Goal: Task Accomplishment & Management: Manage account settings

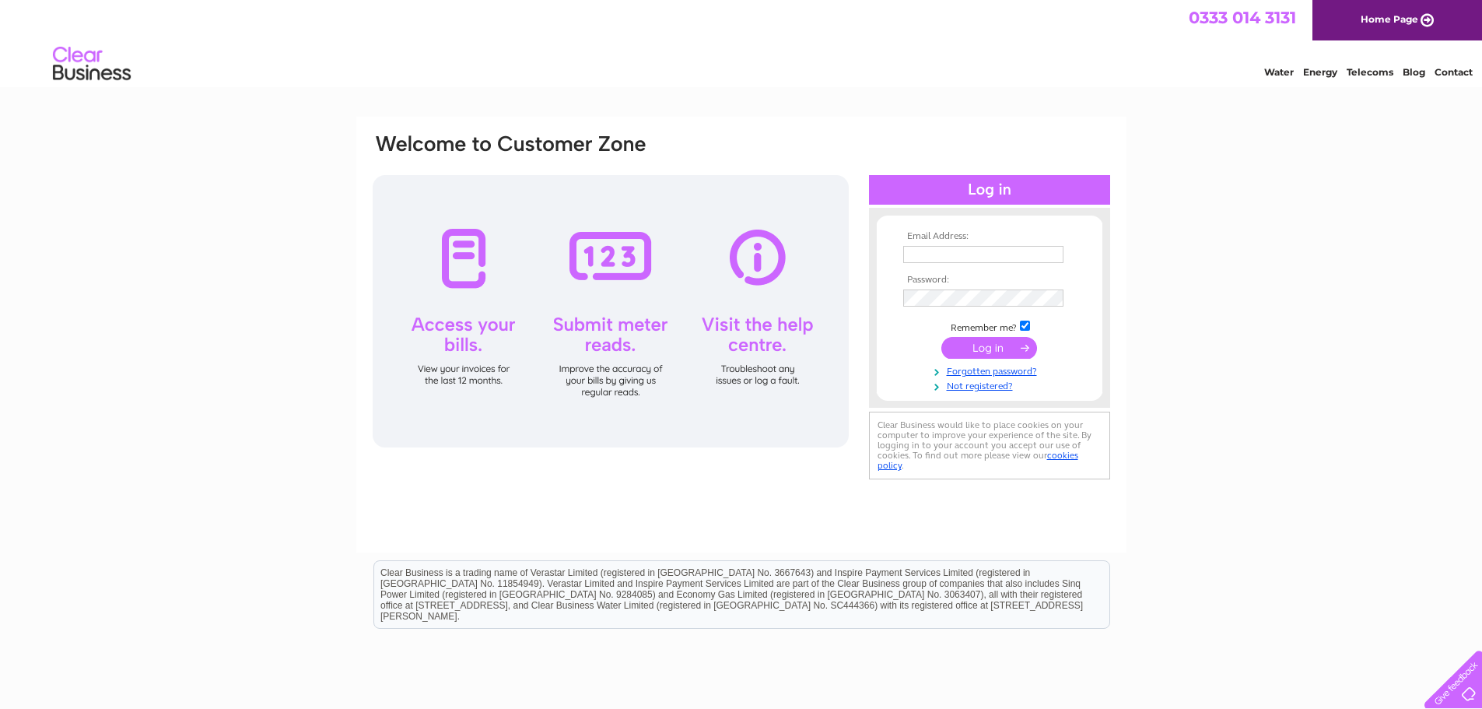
type input "[EMAIL_ADDRESS][DOMAIN_NAME]"
click at [981, 353] on input "submit" at bounding box center [990, 348] width 96 height 22
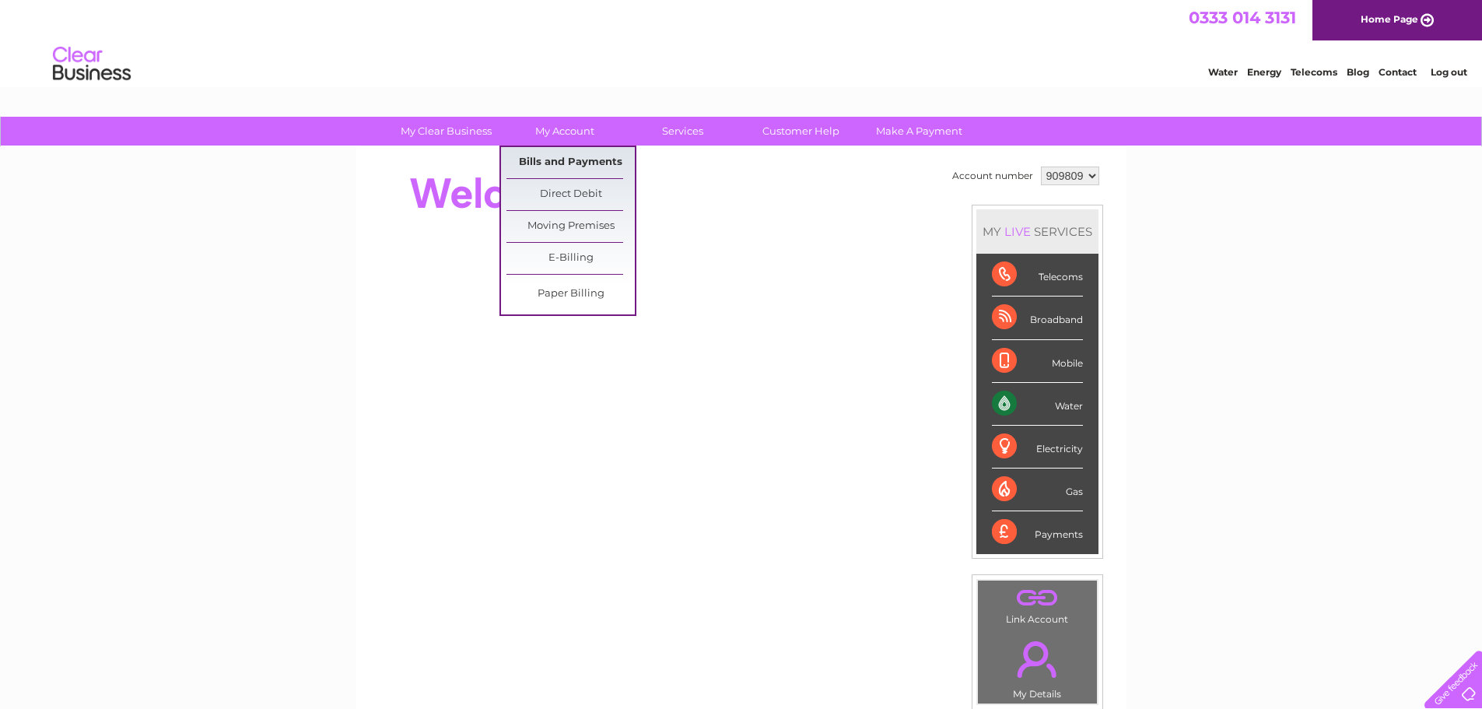
click at [568, 159] on link "Bills and Payments" at bounding box center [571, 162] width 128 height 31
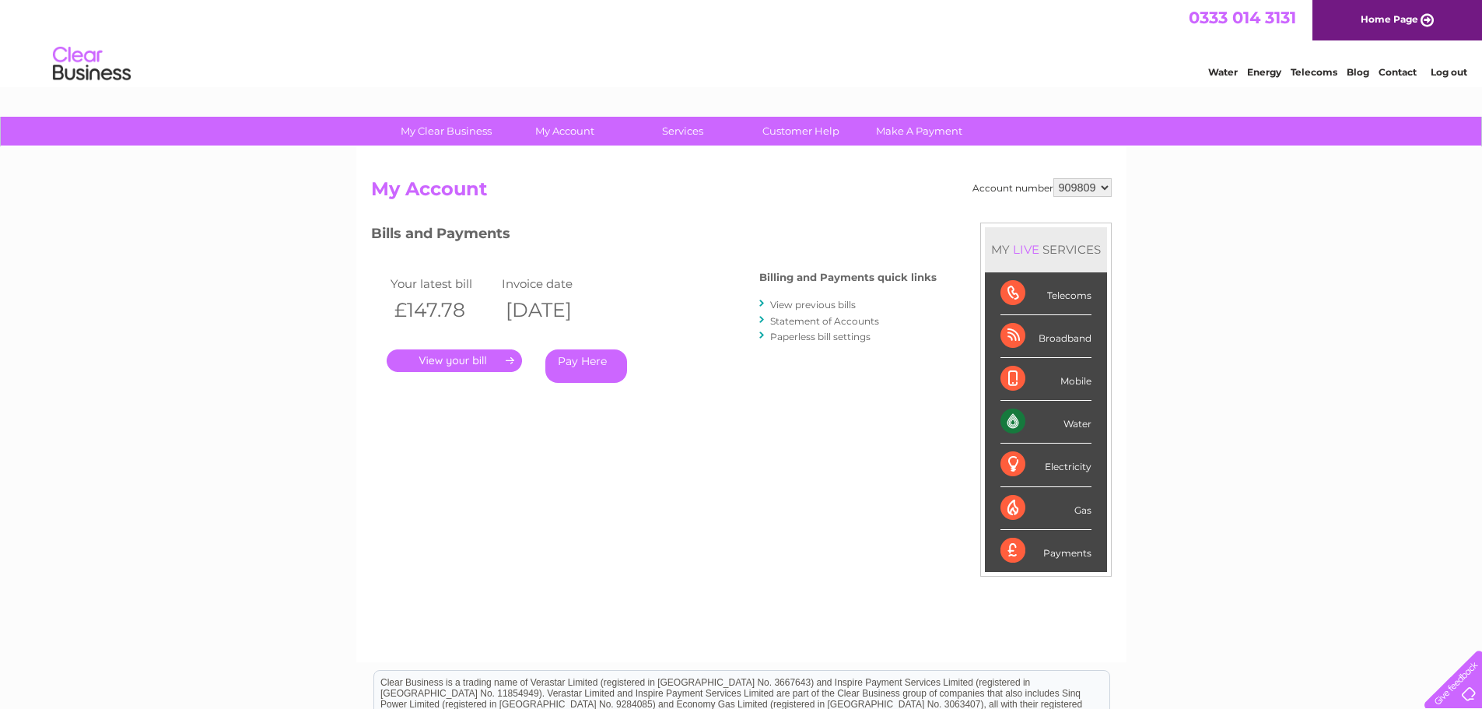
click at [470, 359] on link "." at bounding box center [454, 360] width 135 height 23
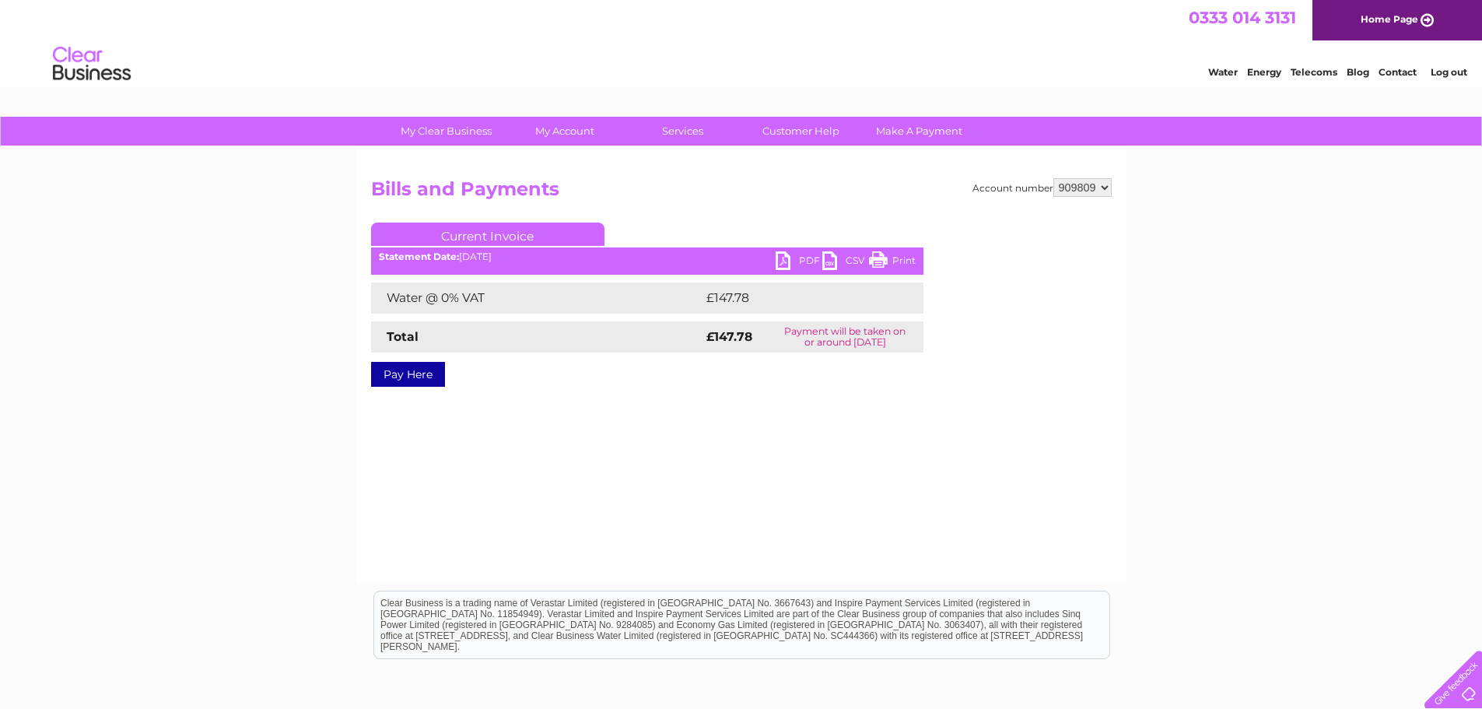
click at [805, 254] on link "PDF" at bounding box center [799, 262] width 47 height 23
